Goal: Task Accomplishment & Management: Manage account settings

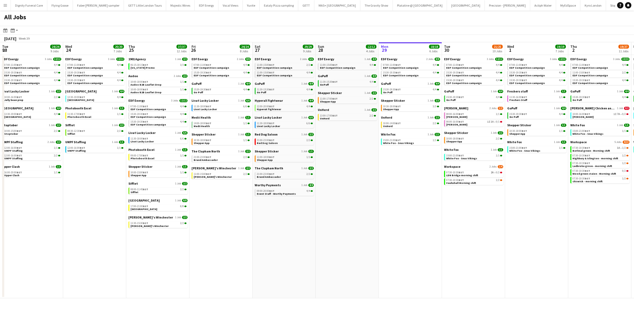
scroll to position [0, 195]
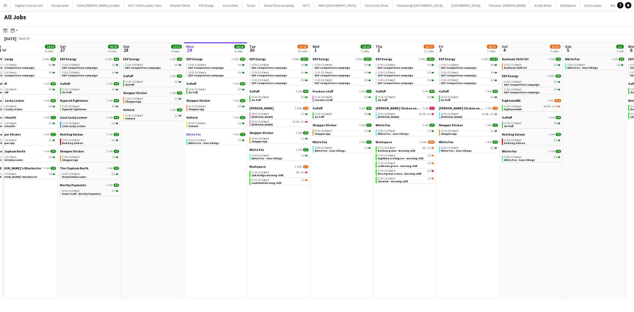
click at [193, 135] on span "White Fox" at bounding box center [193, 134] width 15 height 4
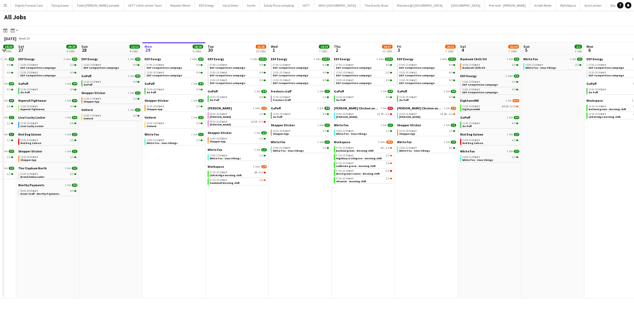
scroll to position [0, 237]
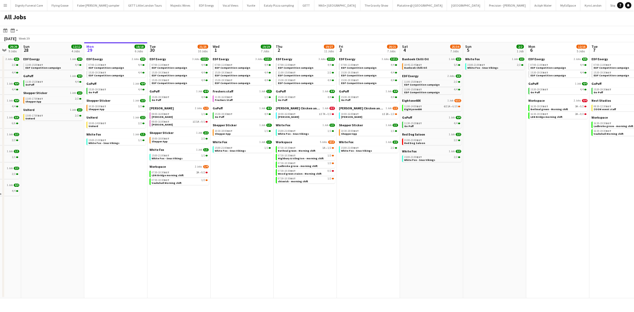
drag, startPoint x: 343, startPoint y: 205, endPoint x: 242, endPoint y: 201, distance: 100.9
click at [242, 201] on app-calendar-viewport "Thu 25 37/37 12 Jobs Fri 26 24/24 8 Jobs Sat 27 29/29 9 Jobs Sun 28 12/12 4 Job…" at bounding box center [317, 170] width 634 height 256
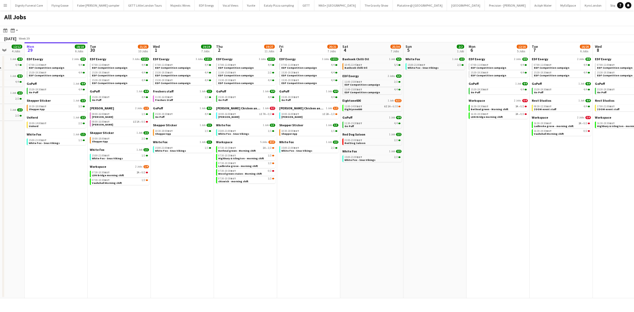
scroll to position [0, 228]
drag, startPoint x: 443, startPoint y: 211, endPoint x: 384, endPoint y: 208, distance: 59.2
click at [384, 208] on app-calendar-viewport "Thu 25 37/37 12 Jobs Fri 26 24/24 8 Jobs Sat 27 29/29 9 Jobs Sun 28 12/12 4 Job…" at bounding box center [317, 170] width 634 height 256
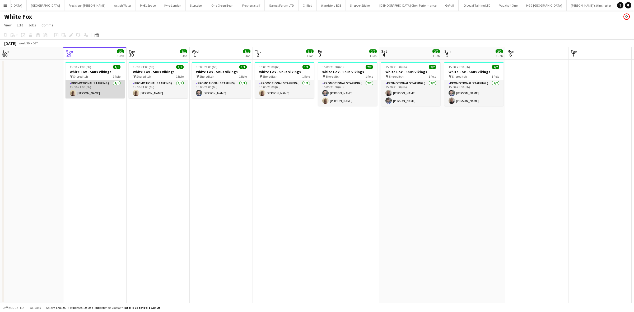
click at [96, 91] on app-card-role "Promotional Staffing (Brand Ambassadors) 1/1 15:00-21:00 (6h) Oluwatobi Fagbenle" at bounding box center [94, 89] width 59 height 18
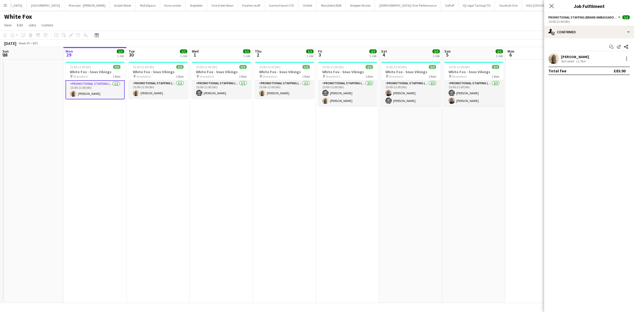
click at [570, 58] on div "Oluwatobi Fagbenle" at bounding box center [575, 56] width 28 height 5
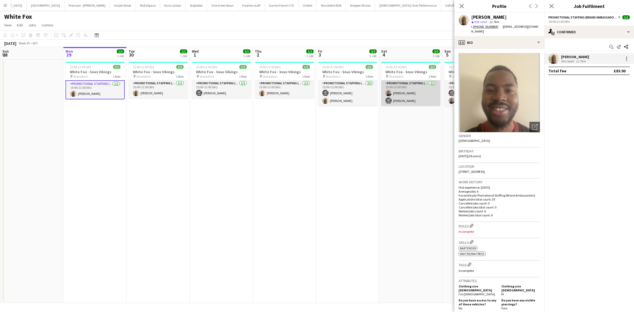
click at [399, 91] on app-card-role "Promotional Staffing (Brand Ambassadors) 2/2 15:00-21:00 (6h) Joseph Mesioye El…" at bounding box center [410, 93] width 59 height 26
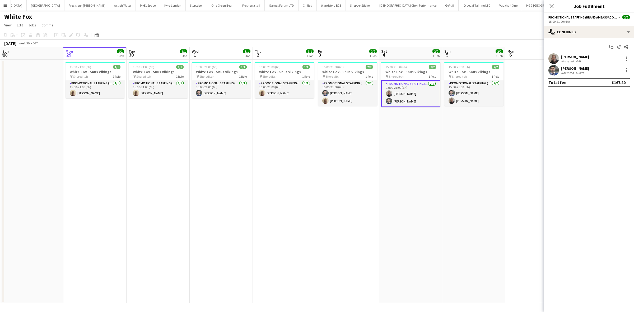
click at [573, 57] on div "Joseph Mesioye" at bounding box center [575, 56] width 28 height 5
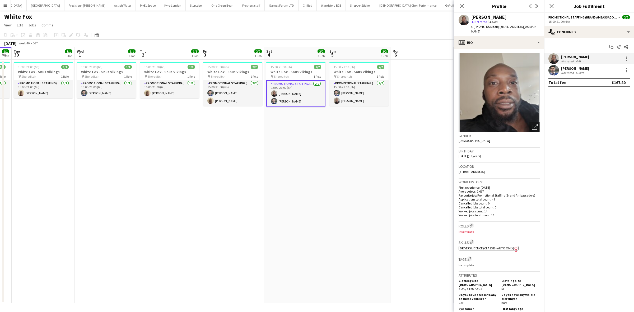
scroll to position [0, 249]
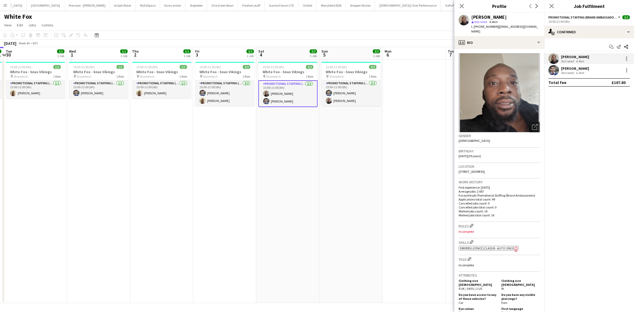
drag, startPoint x: 336, startPoint y: 172, endPoint x: 222, endPoint y: 166, distance: 113.9
click at [222, 166] on app-calendar-viewport "Fri 26 Sat 27 Sun 28 Mon 29 1/1 1 Job Tue 30 1/1 1 Job Wed 1 1/1 1 Job Thu 2 1/…" at bounding box center [317, 175] width 634 height 256
click at [344, 168] on app-date-cell "15:00-21:00 (6h) 2/2 White Fox - Snus Vikings pin Shoreditch 1 Role Promotional…" at bounding box center [350, 181] width 63 height 243
